Goal: Task Accomplishment & Management: Use online tool/utility

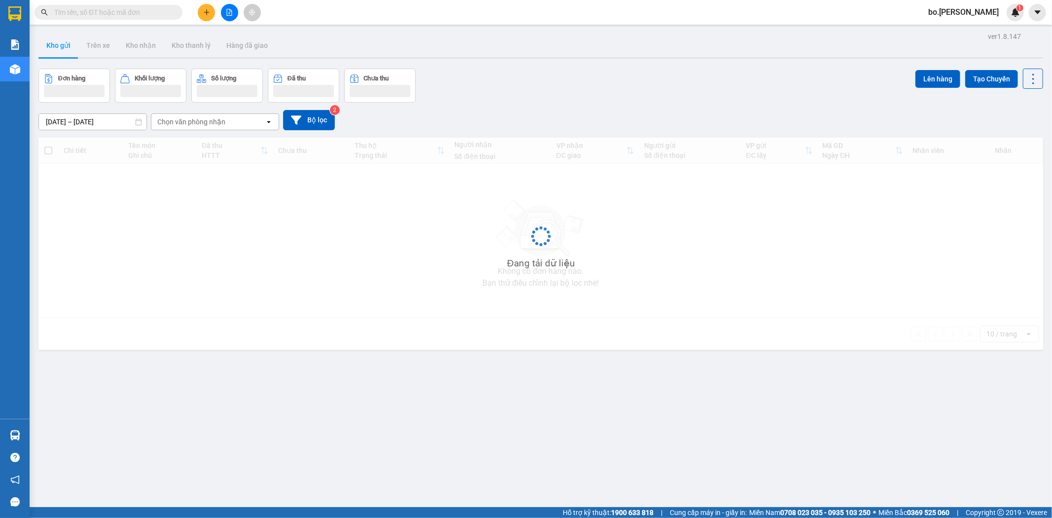
click at [228, 16] on button at bounding box center [229, 12] width 17 height 17
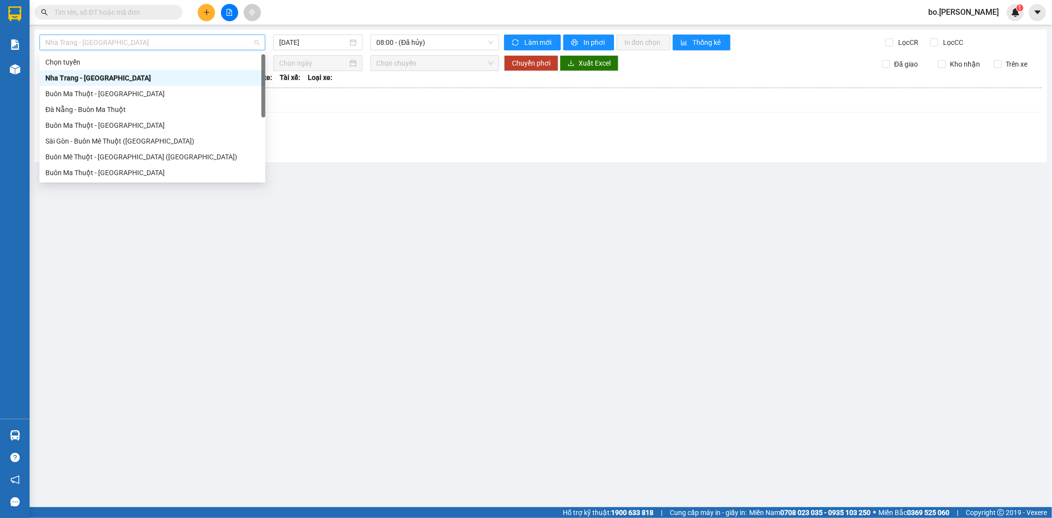
click at [127, 48] on span "Nha Trang - Buôn Ma Thuột" at bounding box center [152, 42] width 214 height 15
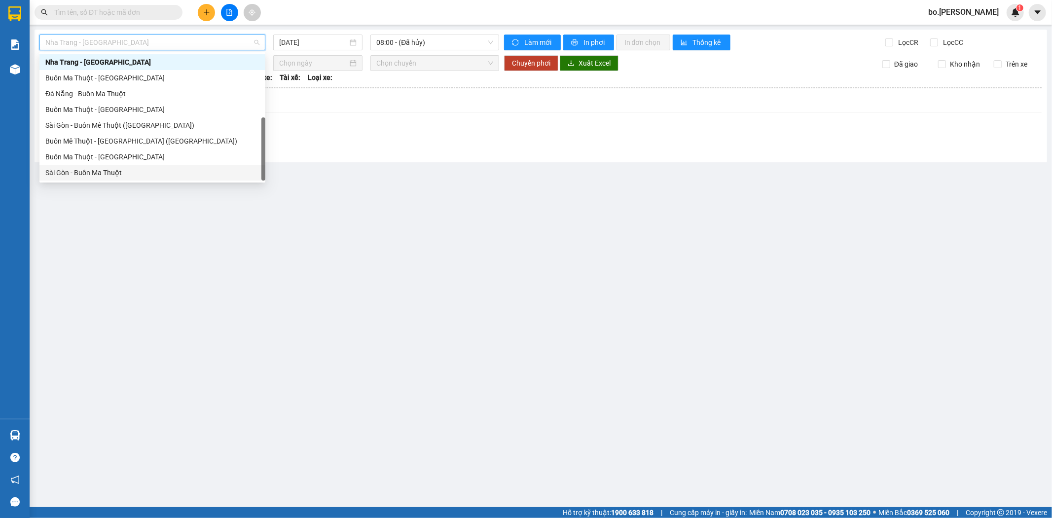
click at [130, 168] on div "Sài Gòn - Buôn Ma Thuột" at bounding box center [152, 172] width 214 height 11
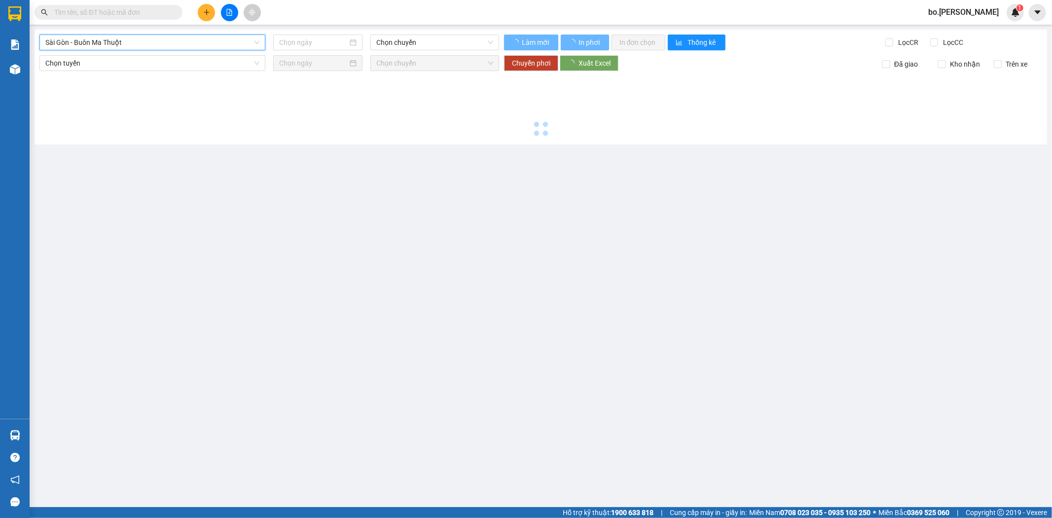
type input "13/10/2025"
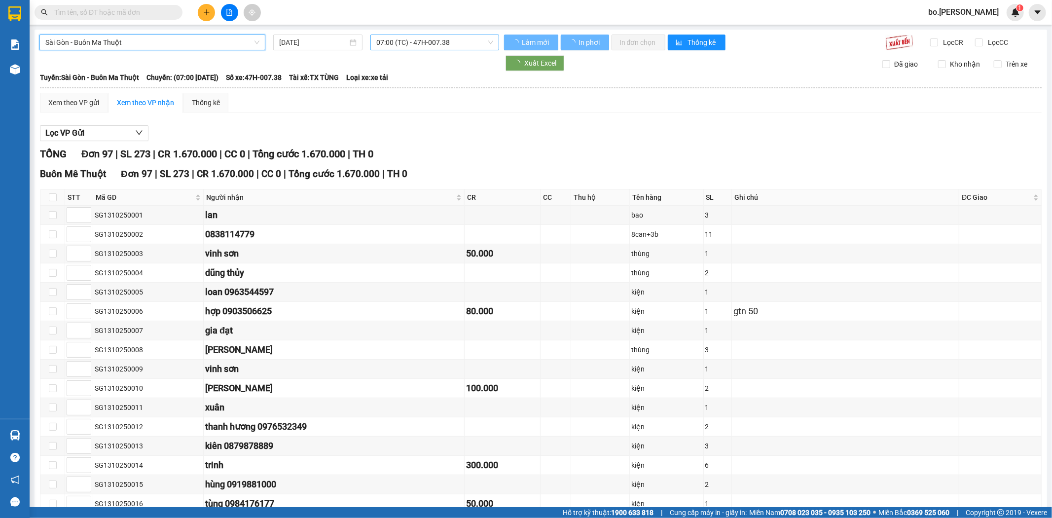
click at [412, 43] on span "07:00 (TC) - 47H-007.38" at bounding box center [434, 42] width 116 height 15
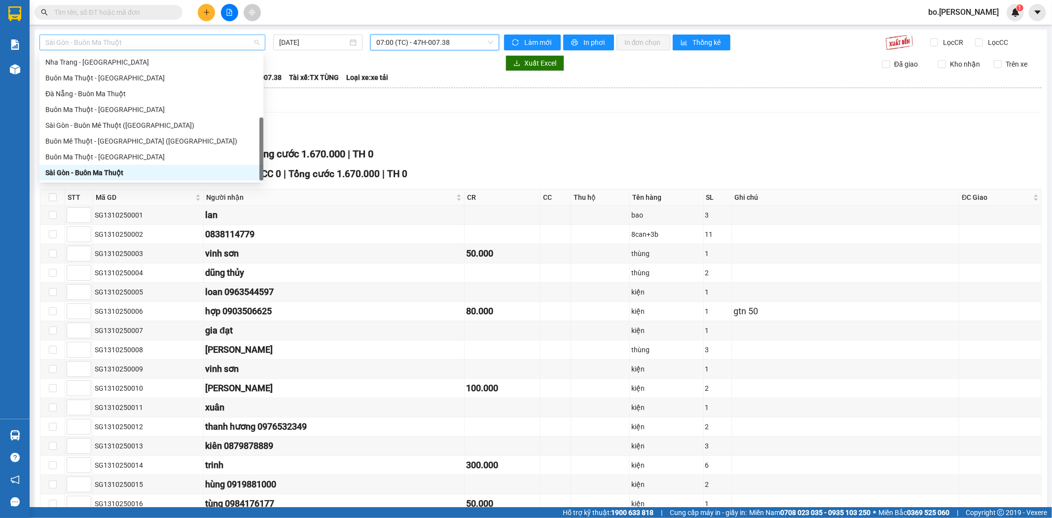
click at [92, 39] on span "Sài Gòn - Buôn Ma Thuột" at bounding box center [152, 42] width 214 height 15
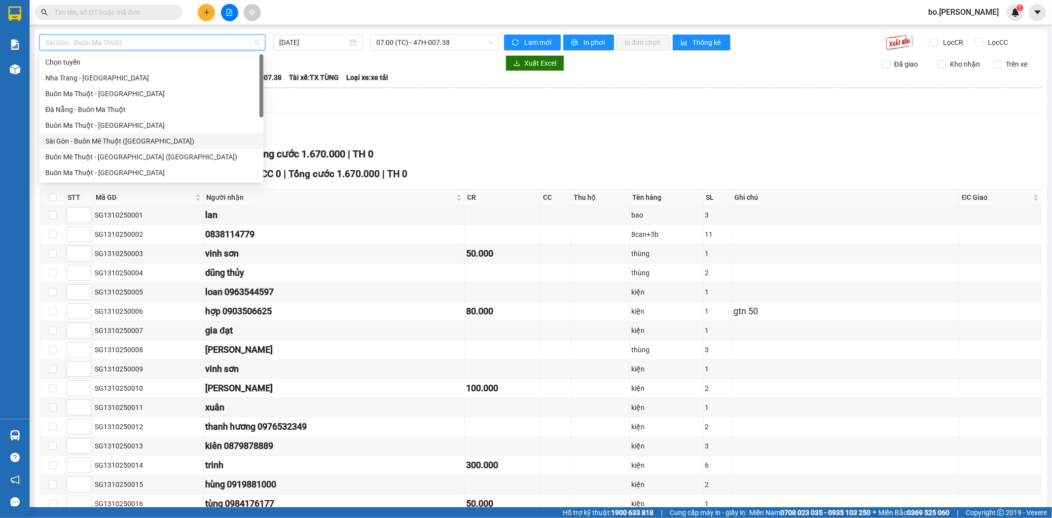
scroll to position [16, 0]
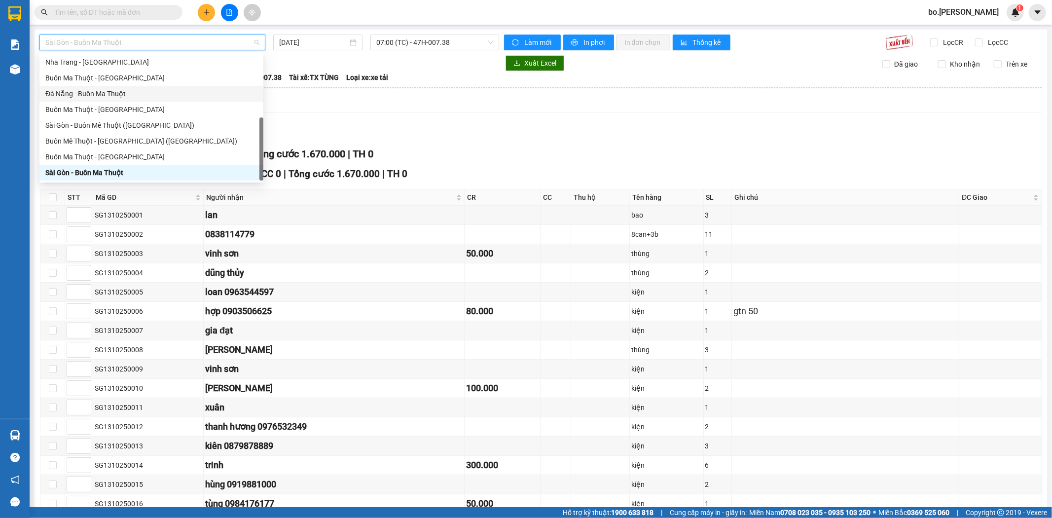
click at [99, 97] on div "Đà Nẵng - Buôn Ma Thuột" at bounding box center [151, 93] width 212 height 11
type input "13/10/2025"
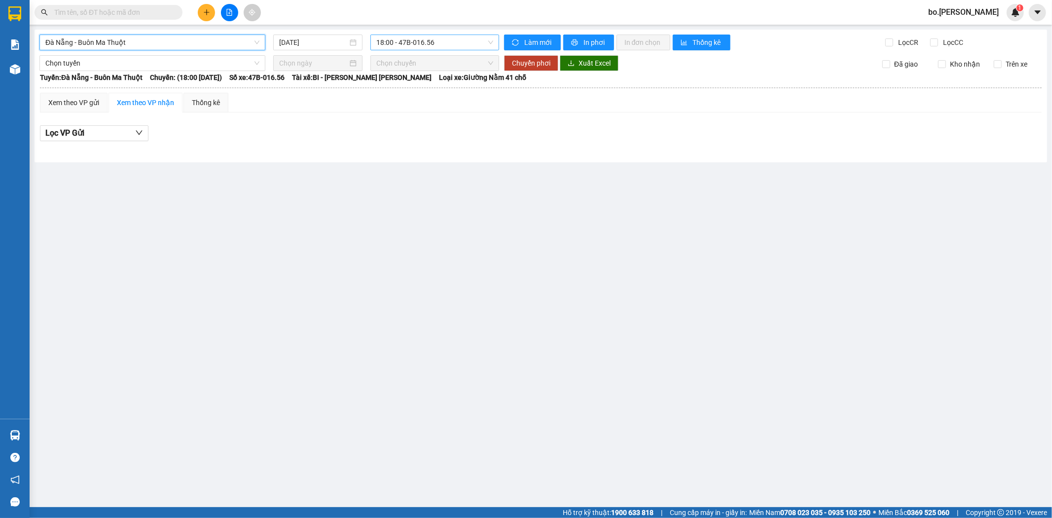
click at [420, 43] on span "18:00 - 47B-016.56" at bounding box center [434, 42] width 116 height 15
click at [421, 95] on div "18:31 - 47B-012.49" at bounding box center [414, 93] width 77 height 11
